Goal: Task Accomplishment & Management: Manage account settings

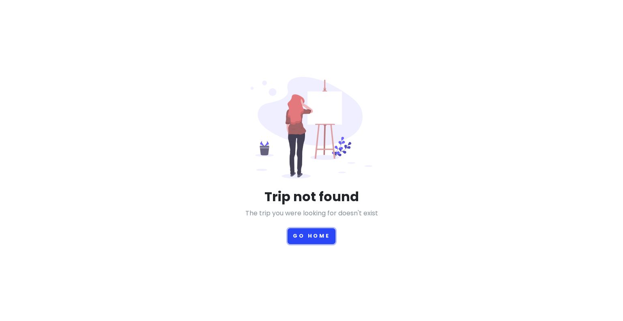
click at [308, 238] on button "Go Home" at bounding box center [311, 237] width 48 height 16
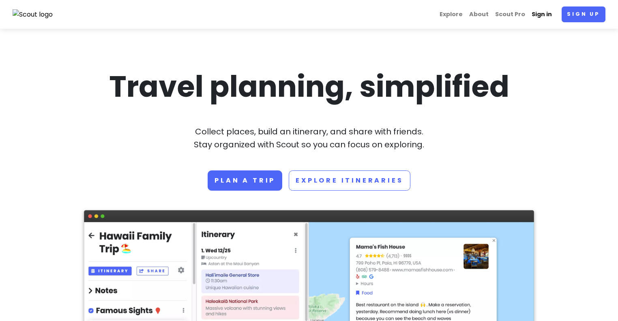
click at [542, 17] on link "Sign in" at bounding box center [541, 14] width 27 height 16
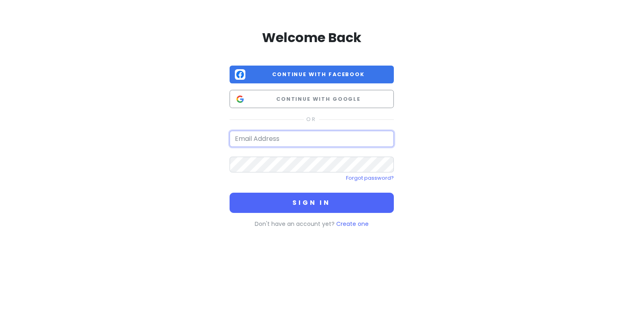
click at [315, 139] on input "email" at bounding box center [311, 139] width 164 height 16
type input "[EMAIL_ADDRESS][DOMAIN_NAME]"
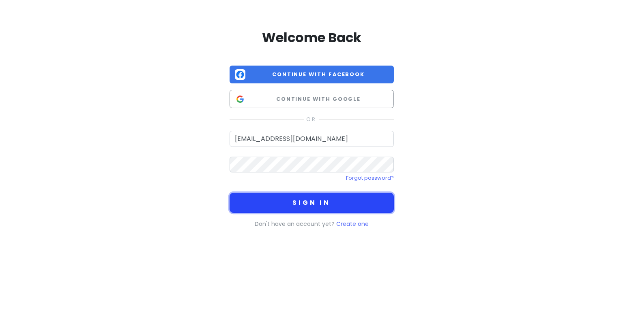
click at [321, 212] on button "Sign in" at bounding box center [311, 203] width 164 height 20
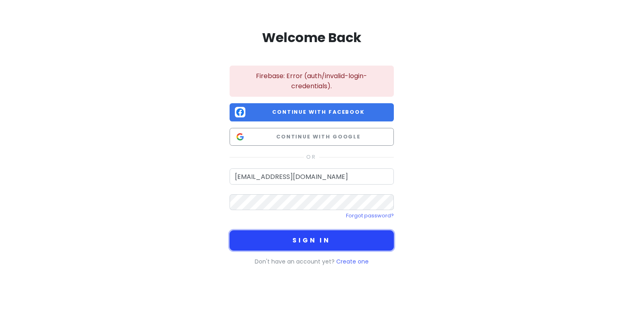
click at [302, 238] on button "Sign in" at bounding box center [311, 241] width 164 height 20
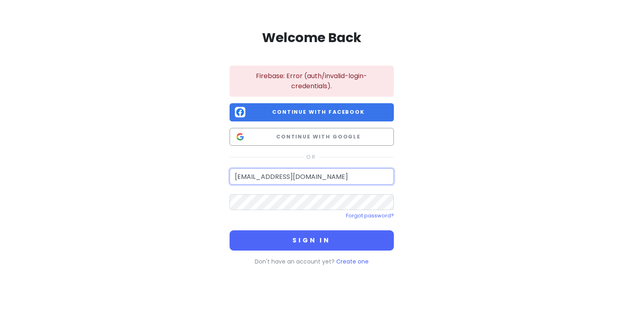
drag, startPoint x: 336, startPoint y: 169, endPoint x: 253, endPoint y: 171, distance: 83.1
click at [253, 171] on input "[EMAIL_ADDRESS][DOMAIN_NAME]" at bounding box center [311, 177] width 164 height 16
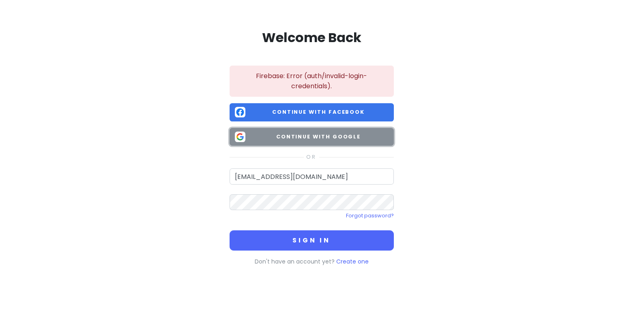
click at [287, 131] on button "Continue with Google" at bounding box center [311, 137] width 164 height 18
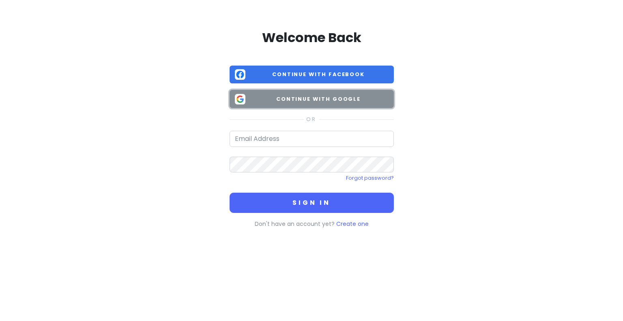
click at [268, 97] on span "Continue with Google" at bounding box center [318, 99] width 140 height 8
